Goal: Find contact information: Find contact information

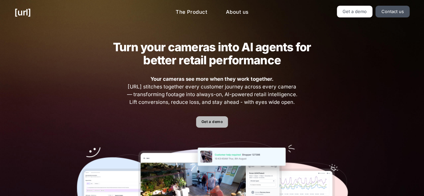
click at [209, 118] on link "Get a demo" at bounding box center [212, 122] width 32 height 12
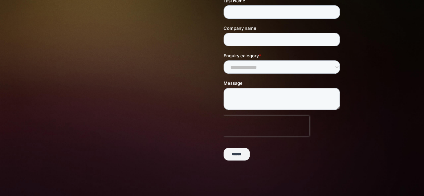
scroll to position [152, 0]
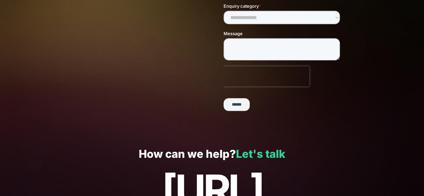
click at [252, 153] on link "Let's talk" at bounding box center [260, 153] width 49 height 13
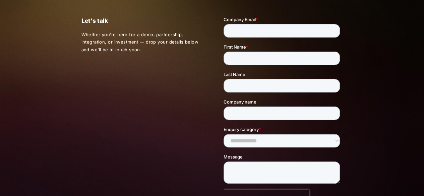
scroll to position [96, 0]
